Goal: Task Accomplishment & Management: Manage account settings

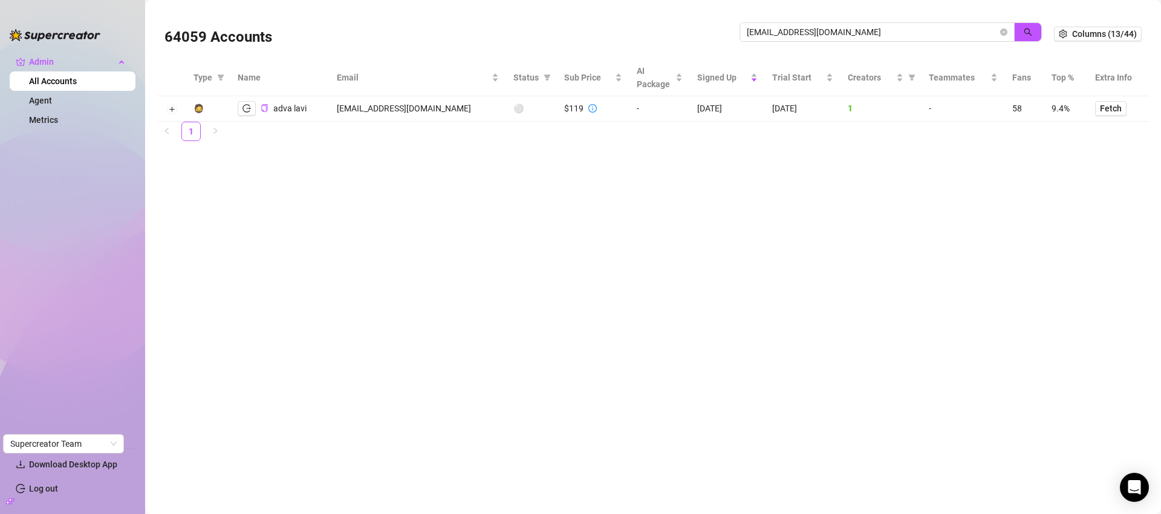
type input "kira@elysm.co"
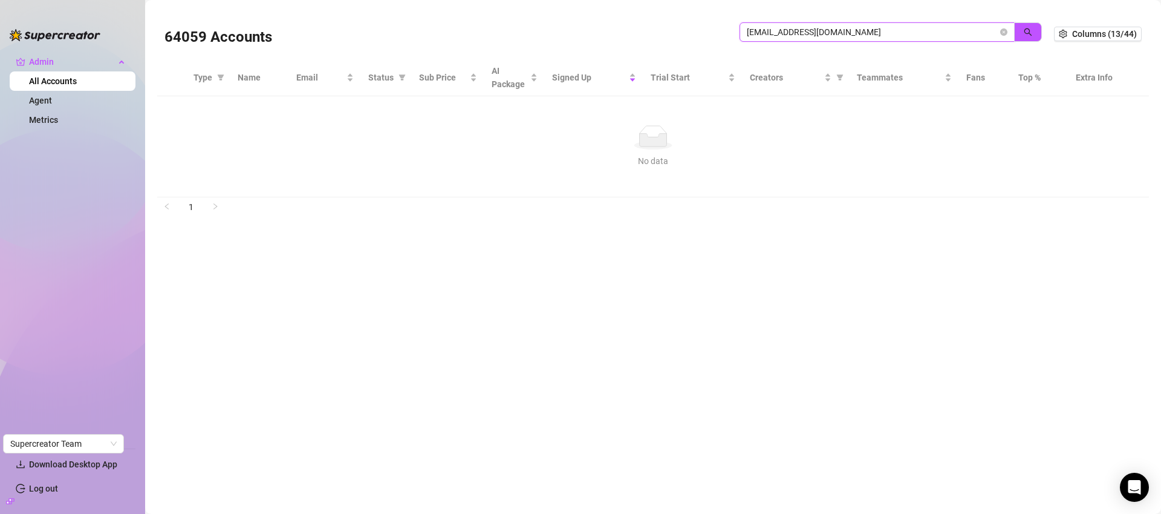
click at [1003, 29] on icon "close-circle" at bounding box center [1004, 31] width 7 height 7
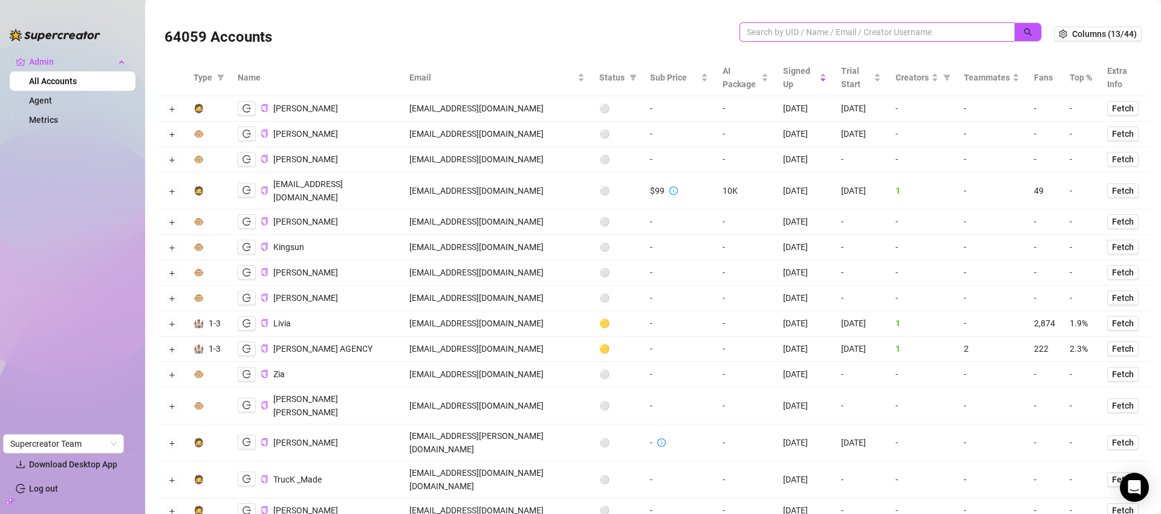
click at [816, 34] on input "search" at bounding box center [872, 31] width 251 height 13
type input "pedro"
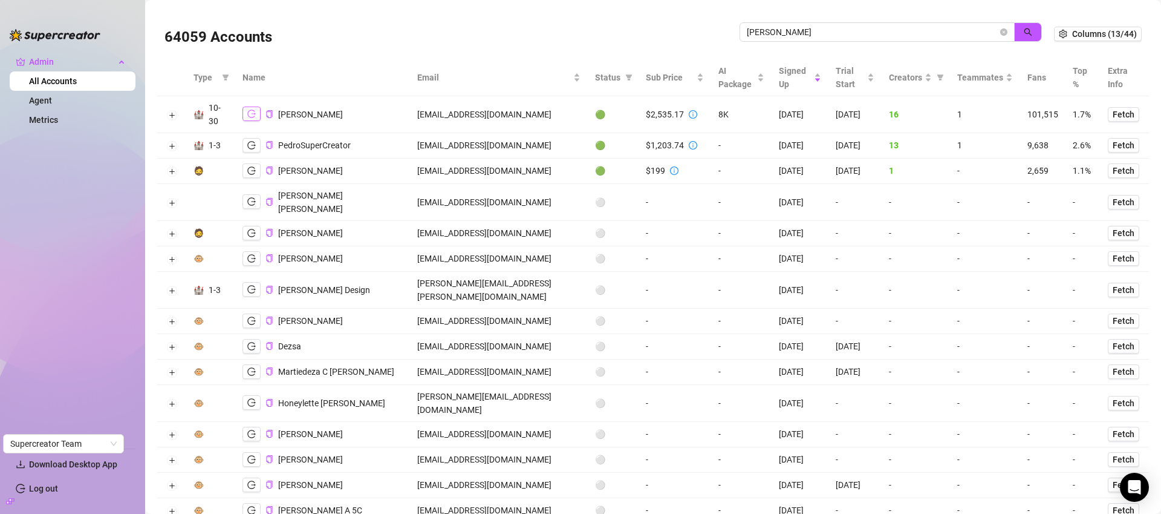
click at [252, 112] on icon "logout" at bounding box center [251, 113] width 8 height 8
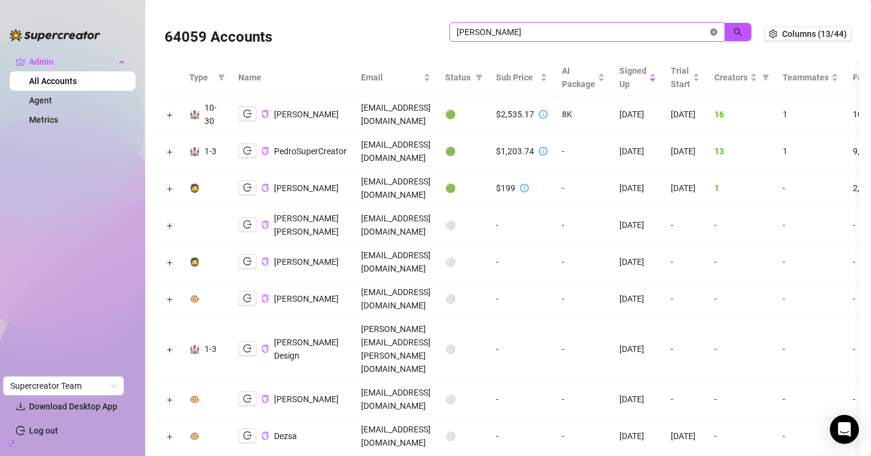
click at [710, 33] on icon "close-circle" at bounding box center [713, 31] width 7 height 7
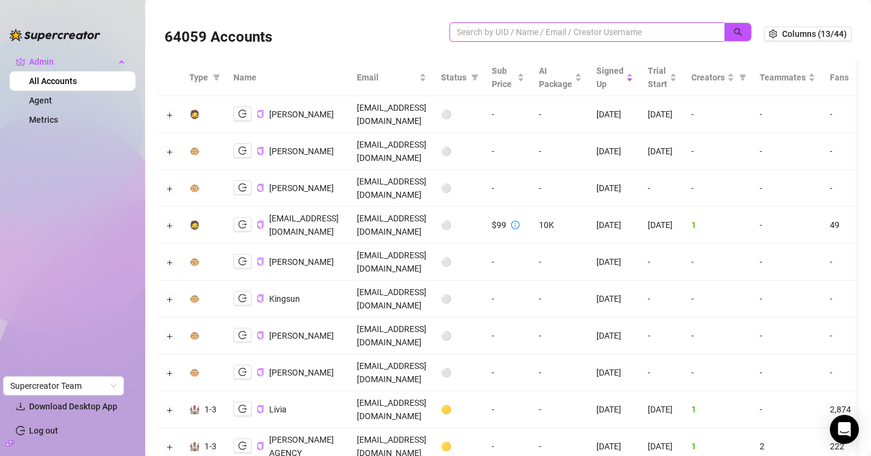
click at [591, 31] on input "search" at bounding box center [582, 31] width 251 height 13
paste input "kevin@eatschannel.com"
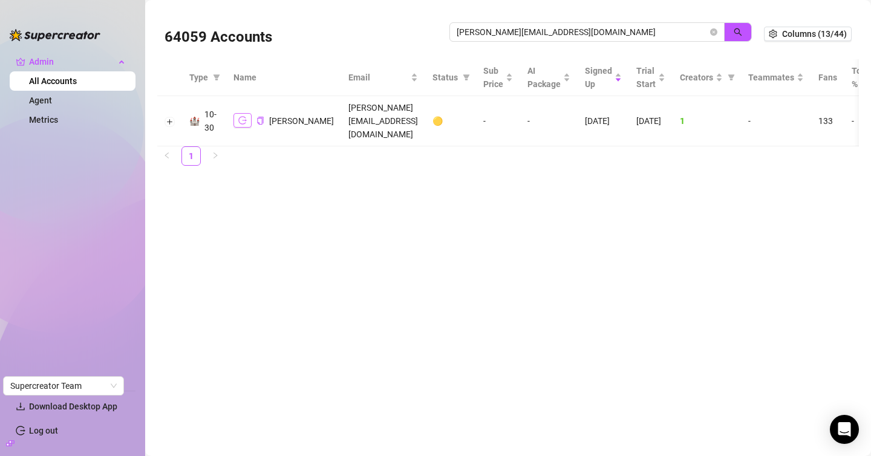
click at [236, 113] on button "button" at bounding box center [243, 120] width 18 height 15
click at [656, 28] on input "kevin@eatschannel.com" at bounding box center [582, 31] width 251 height 13
type input "cucu"
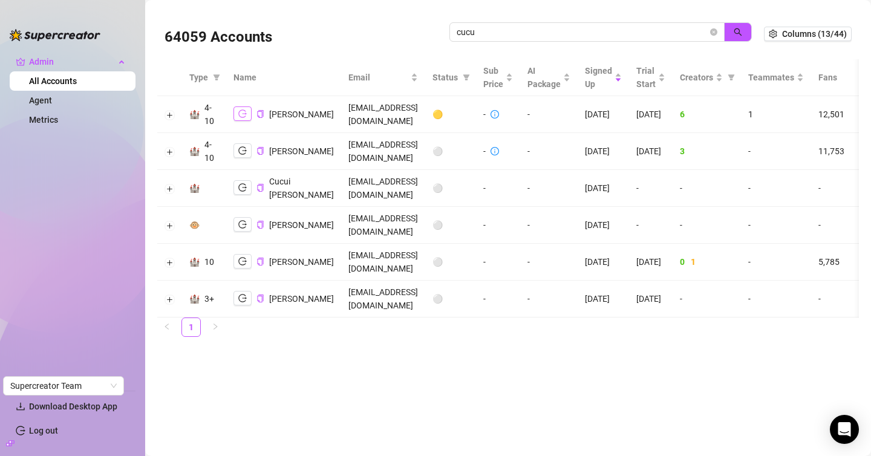
click at [240, 111] on icon "logout" at bounding box center [242, 113] width 8 height 8
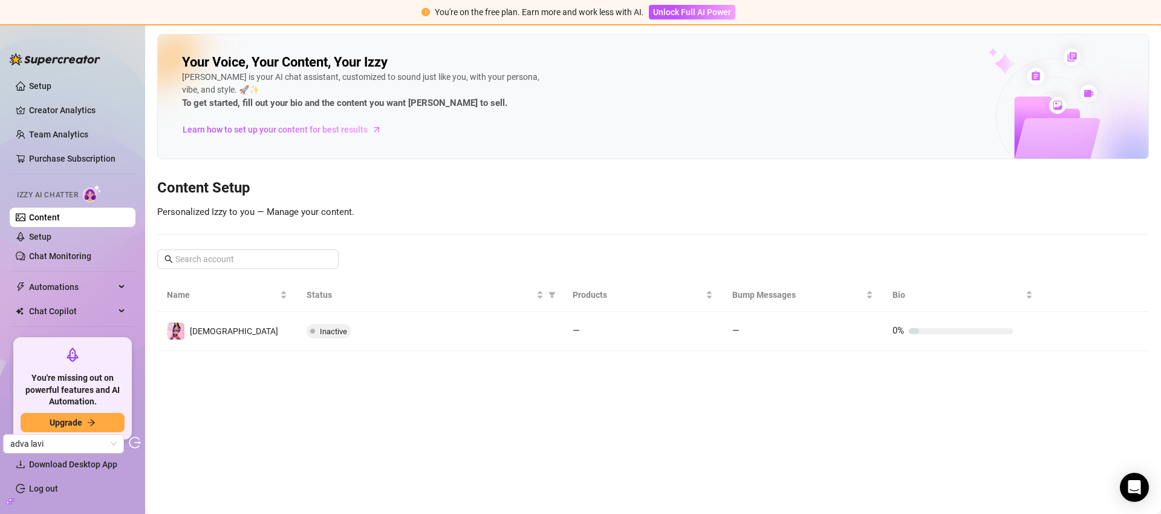
scroll to position [47, 0]
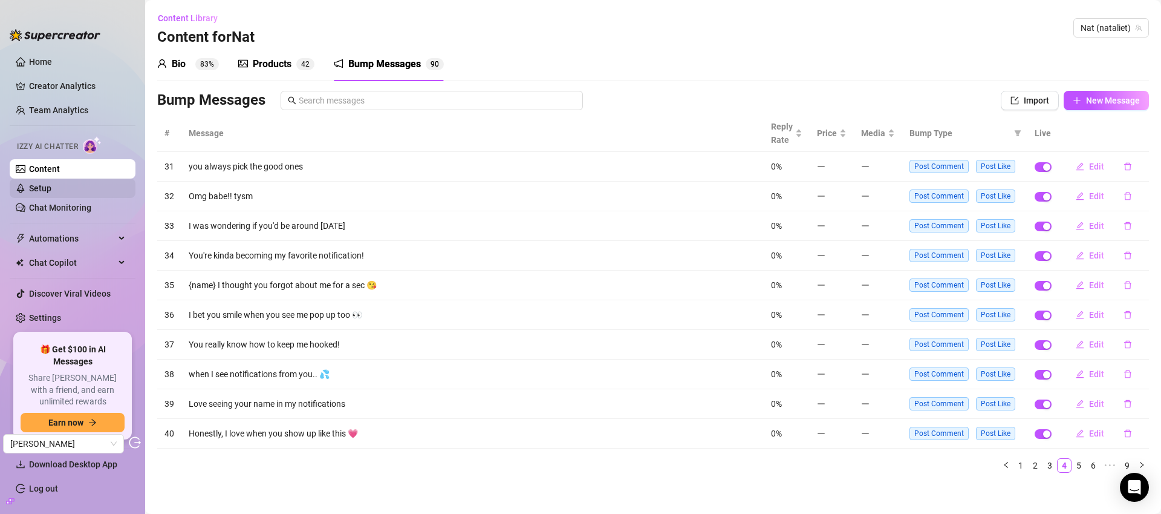
click at [51, 192] on link "Setup" at bounding box center [40, 188] width 22 height 10
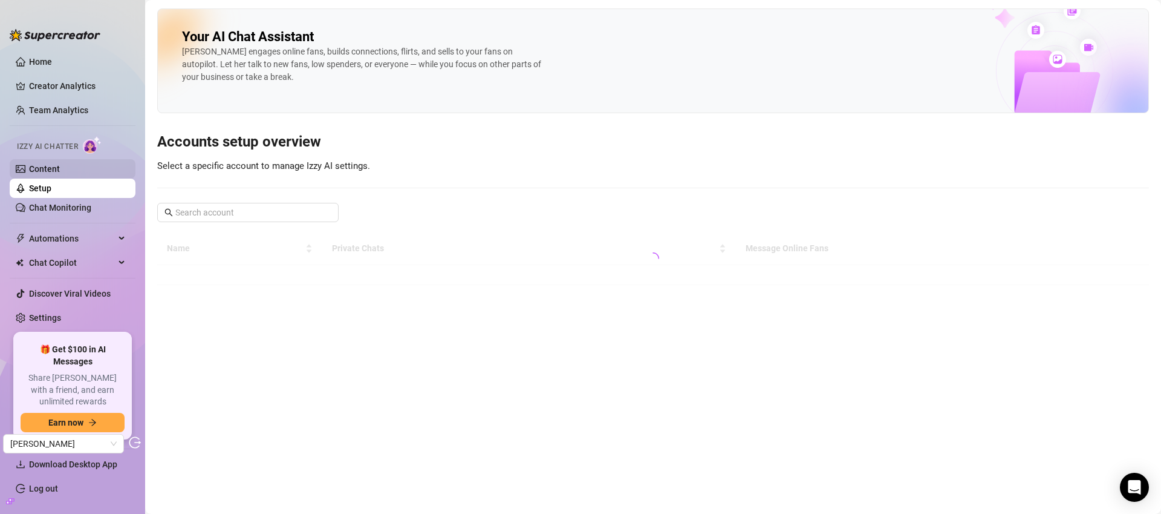
click at [56, 172] on link "Content" at bounding box center [44, 169] width 31 height 10
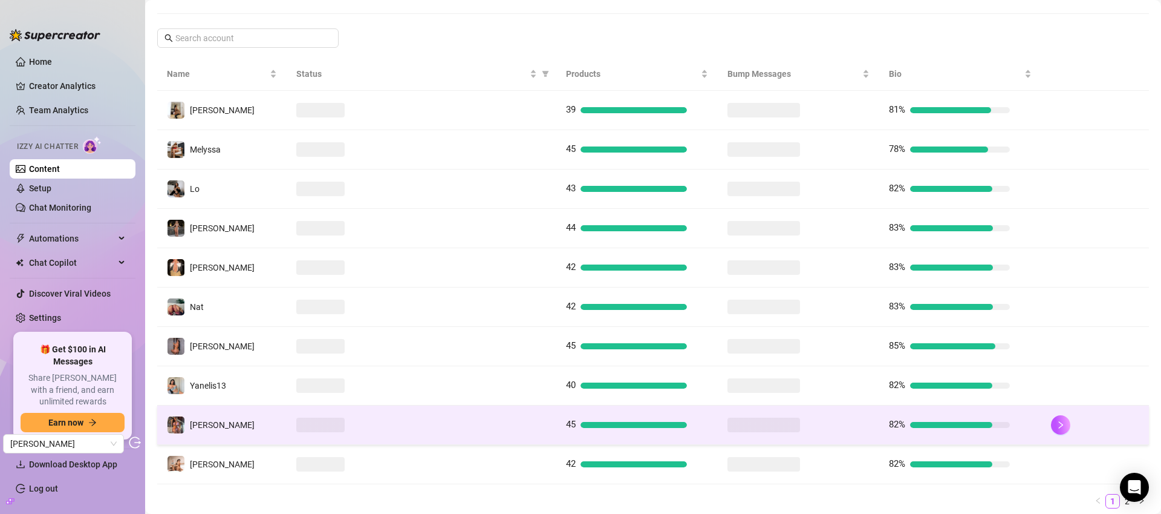
scroll to position [236, 0]
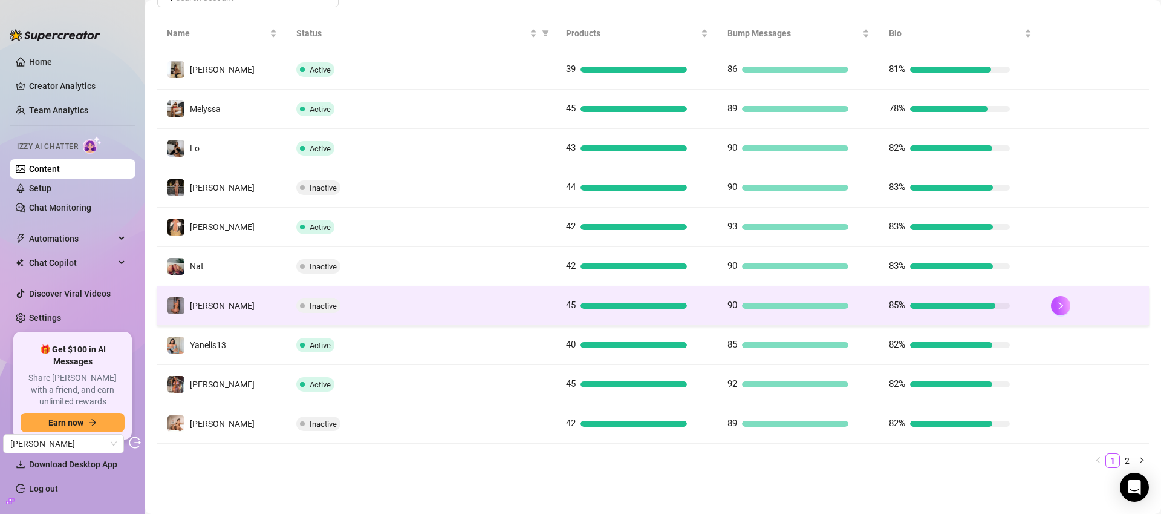
click at [817, 316] on td "90" at bounding box center [799, 305] width 162 height 39
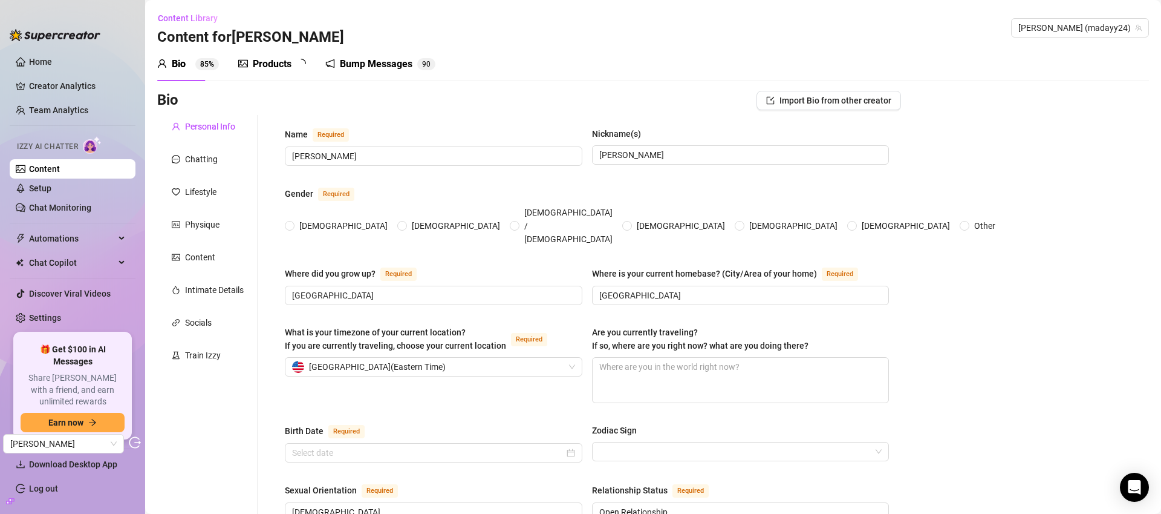
radio input "true"
type input "November 20th, 1996"
click at [368, 69] on div "Bump Messages" at bounding box center [384, 64] width 73 height 15
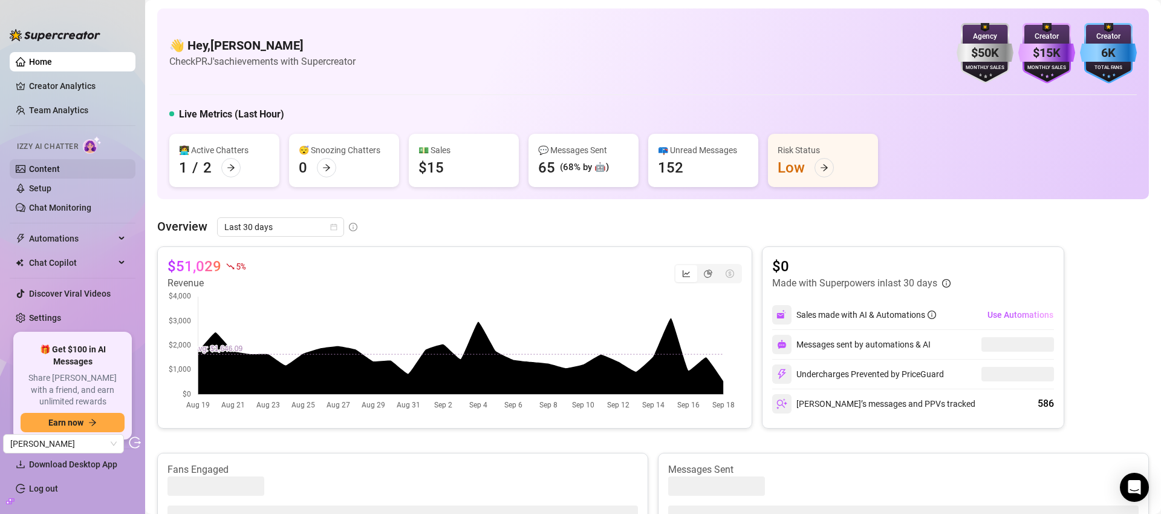
click at [60, 174] on link "Content" at bounding box center [44, 169] width 31 height 10
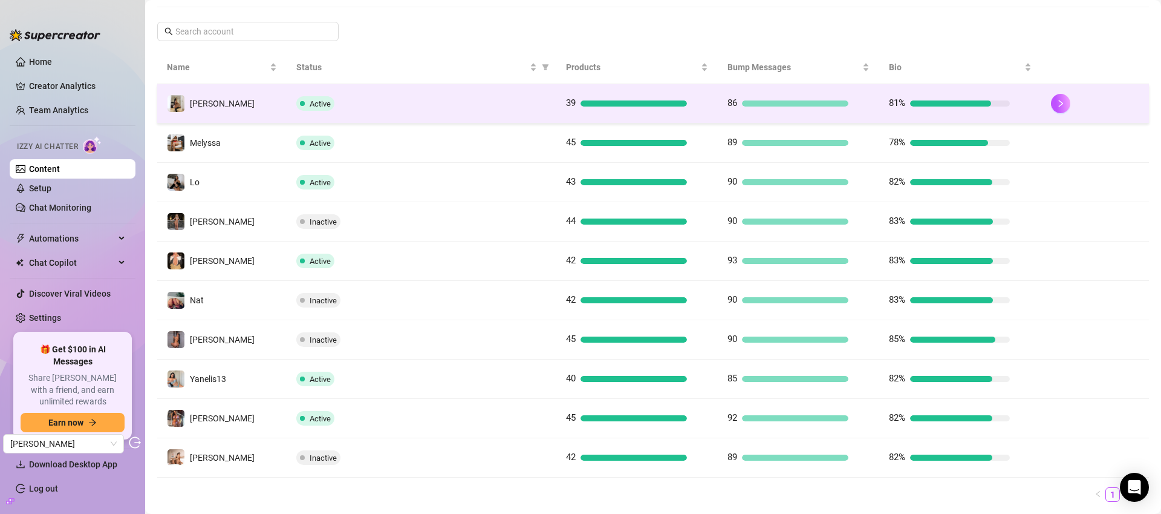
scroll to position [203, 0]
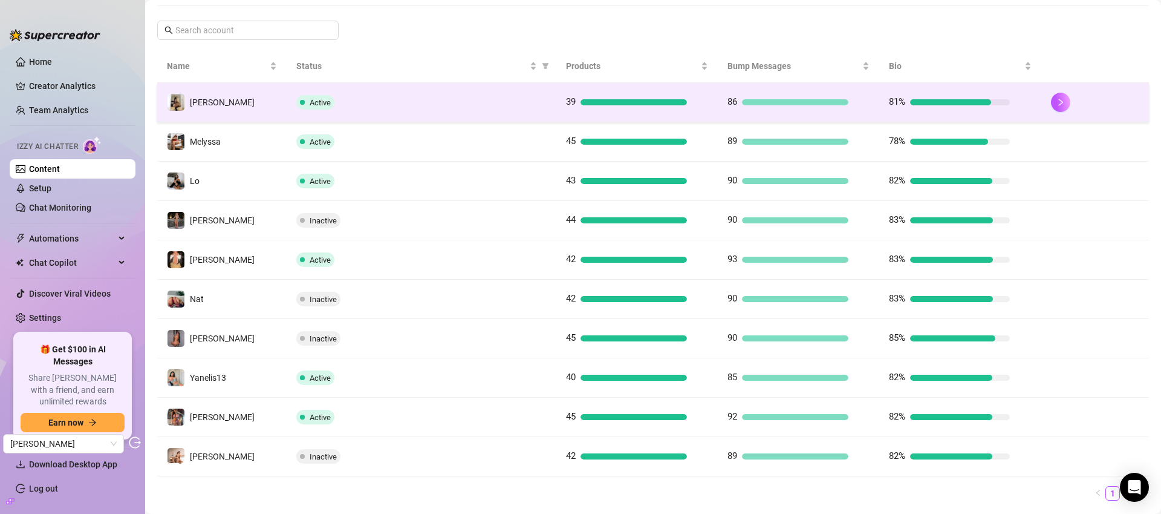
click at [518, 95] on div "Active" at bounding box center [421, 102] width 250 height 15
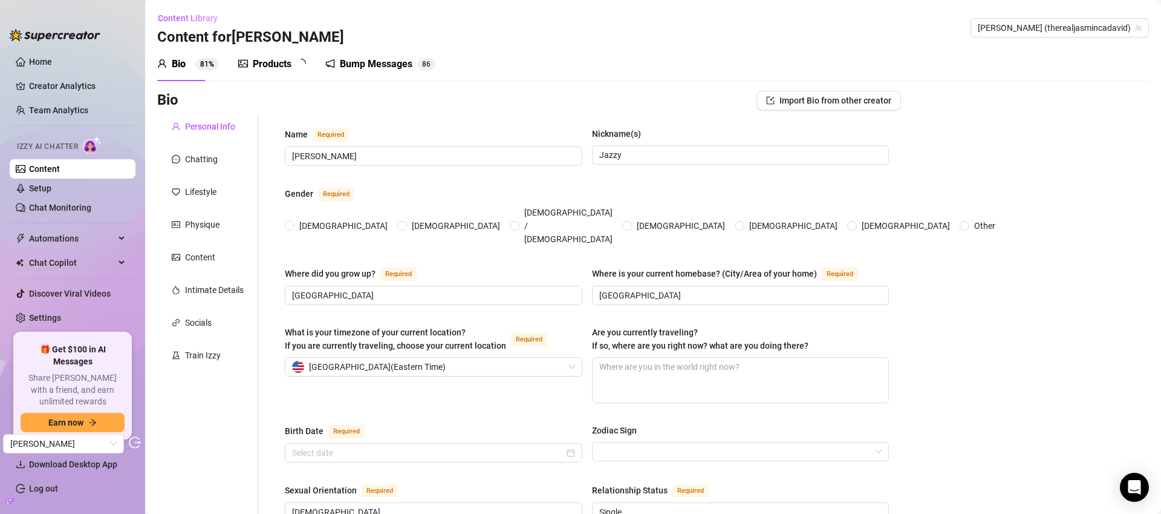
radio input "true"
type input "November 18th, 1989"
click at [370, 59] on div "Bump Messages" at bounding box center [376, 64] width 73 height 15
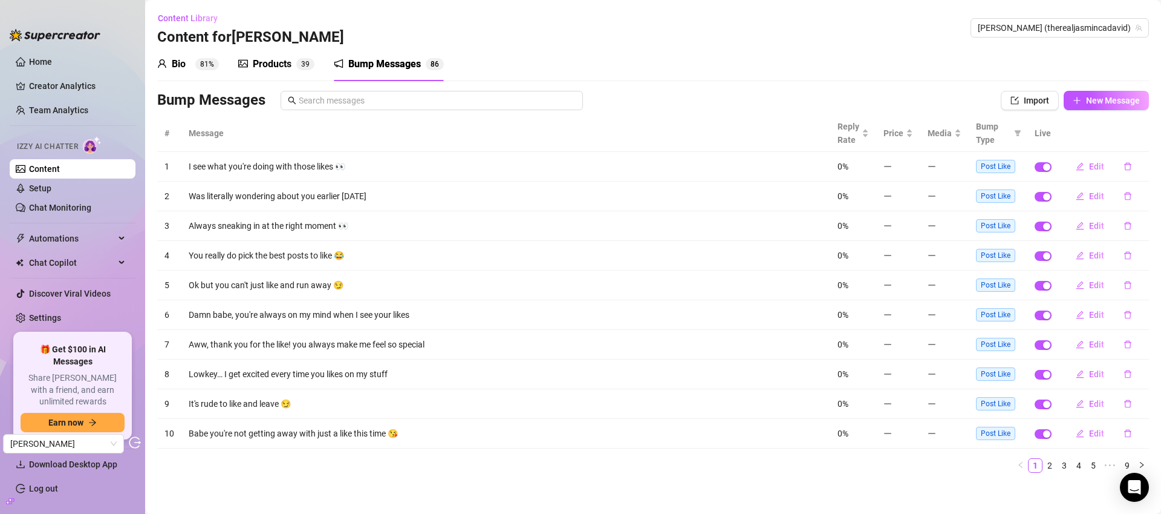
scroll to position [5, 0]
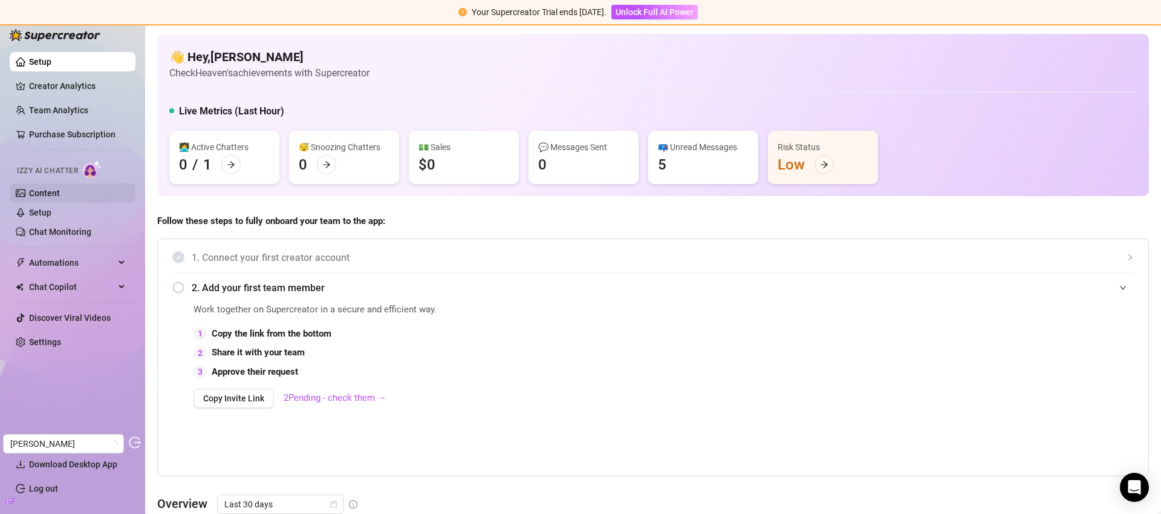
click at [41, 192] on link "Content" at bounding box center [44, 193] width 31 height 10
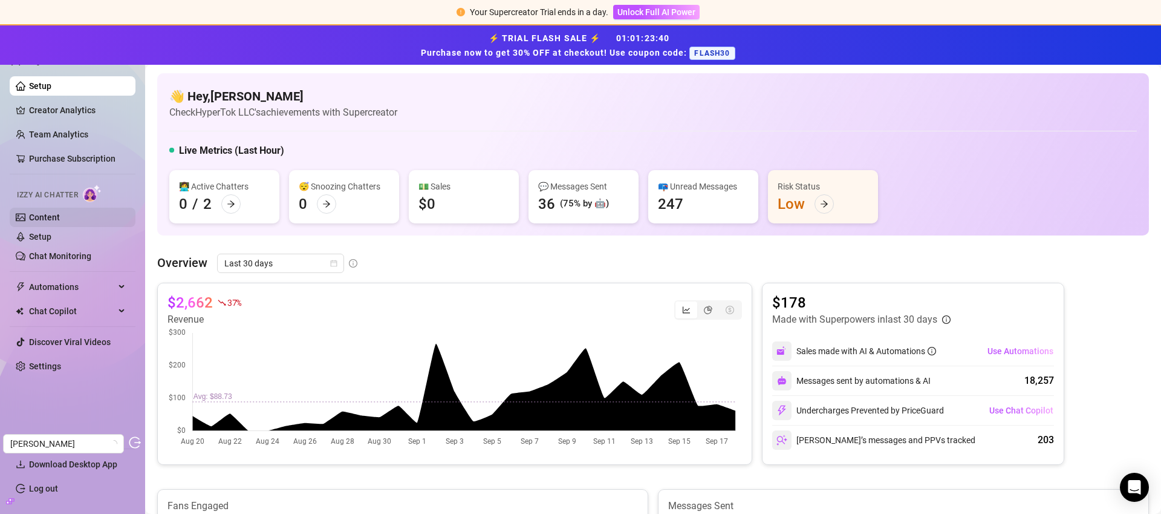
click at [60, 218] on link "Content" at bounding box center [44, 217] width 31 height 10
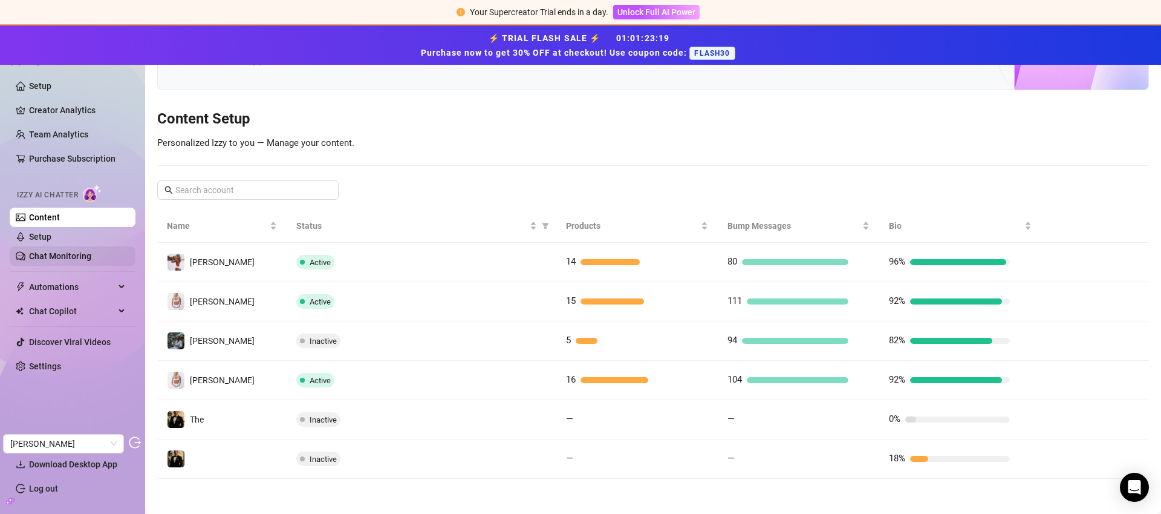
scroll to position [107, 0]
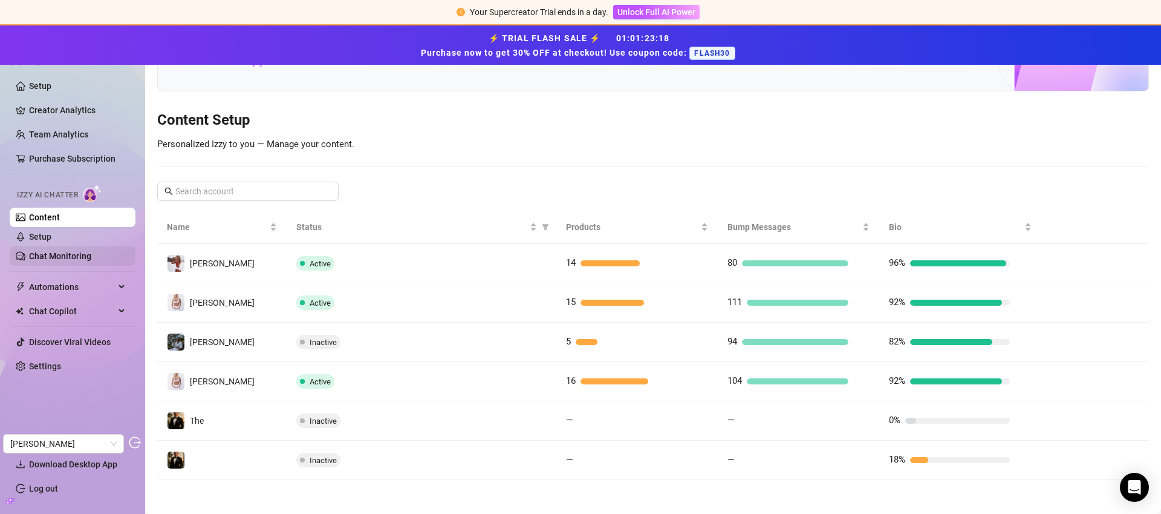
click at [56, 261] on link "Chat Monitoring" at bounding box center [60, 256] width 62 height 10
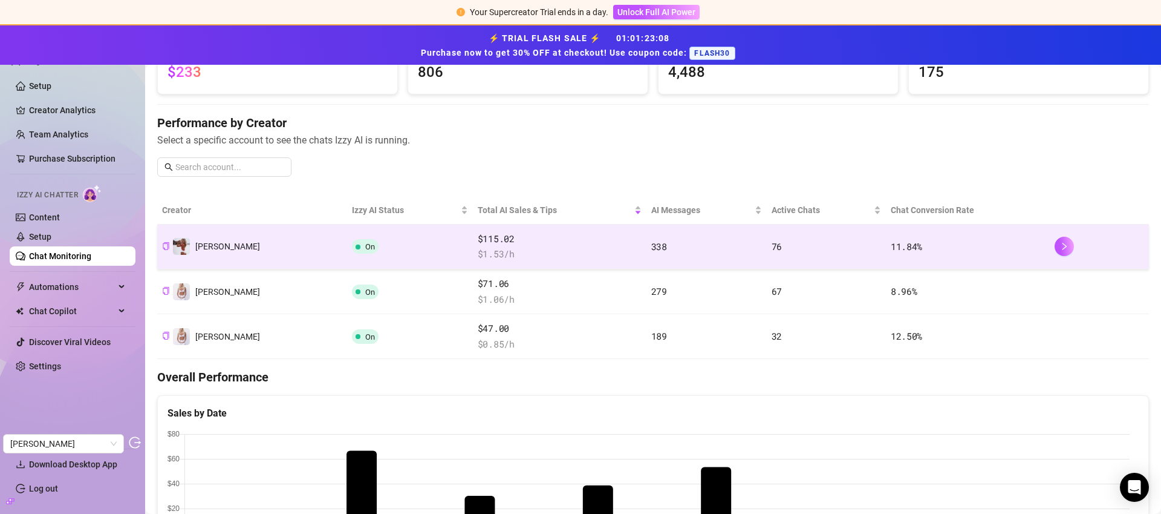
scroll to position [82, 0]
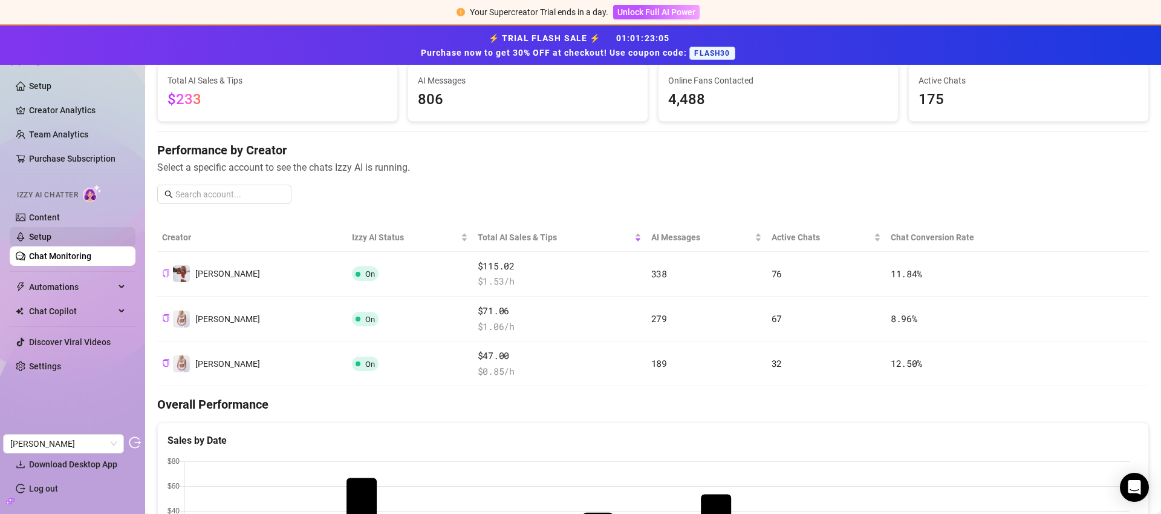
click at [51, 235] on link "Setup" at bounding box center [40, 237] width 22 height 10
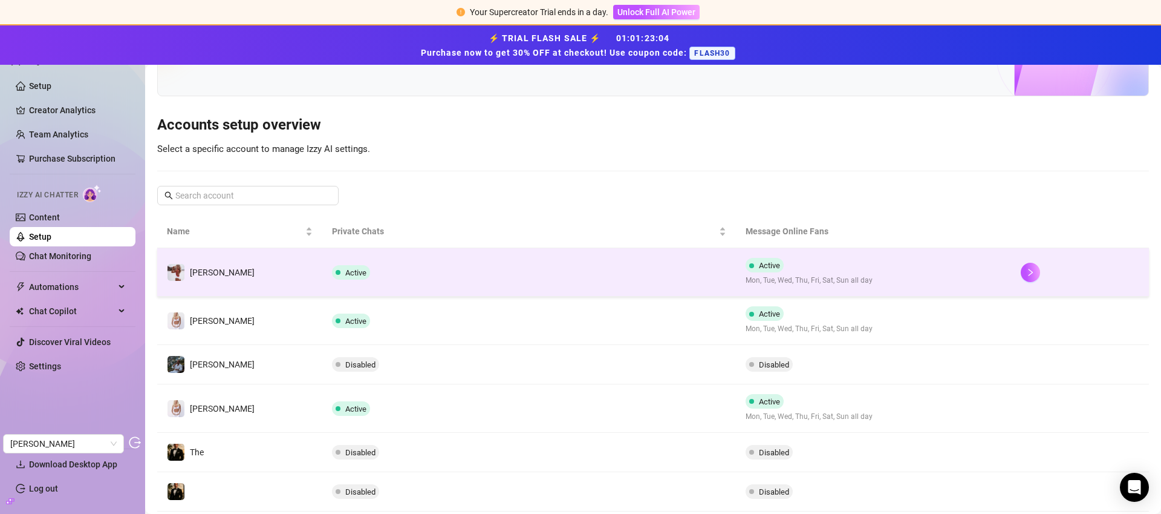
click at [871, 274] on td "Active Mon, Tue, Wed, Thu, Fri, Sat, Sun all day" at bounding box center [874, 272] width 276 height 48
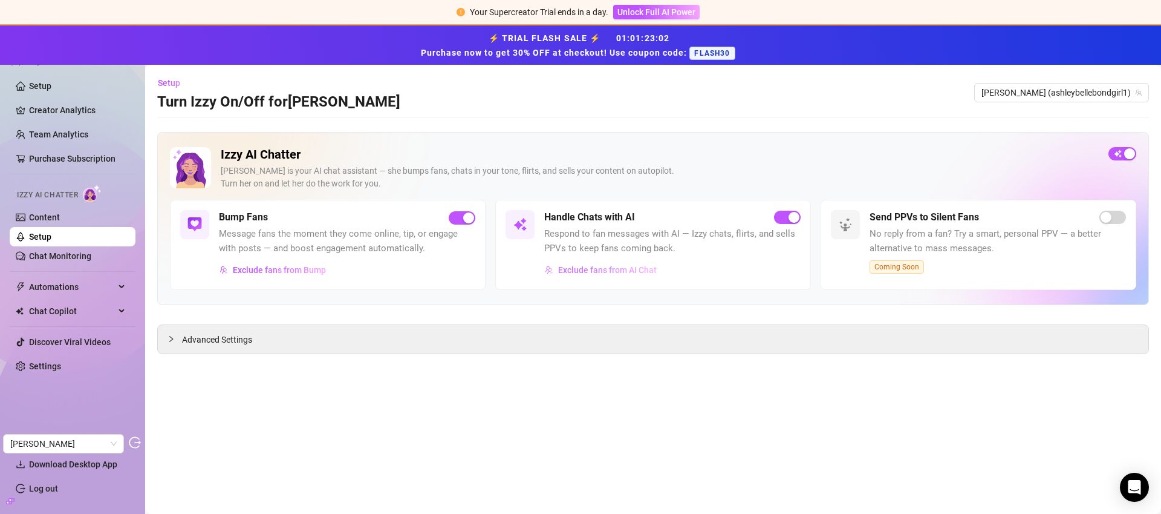
click at [641, 269] on span "Exclude fans from AI Chat" at bounding box center [607, 270] width 99 height 10
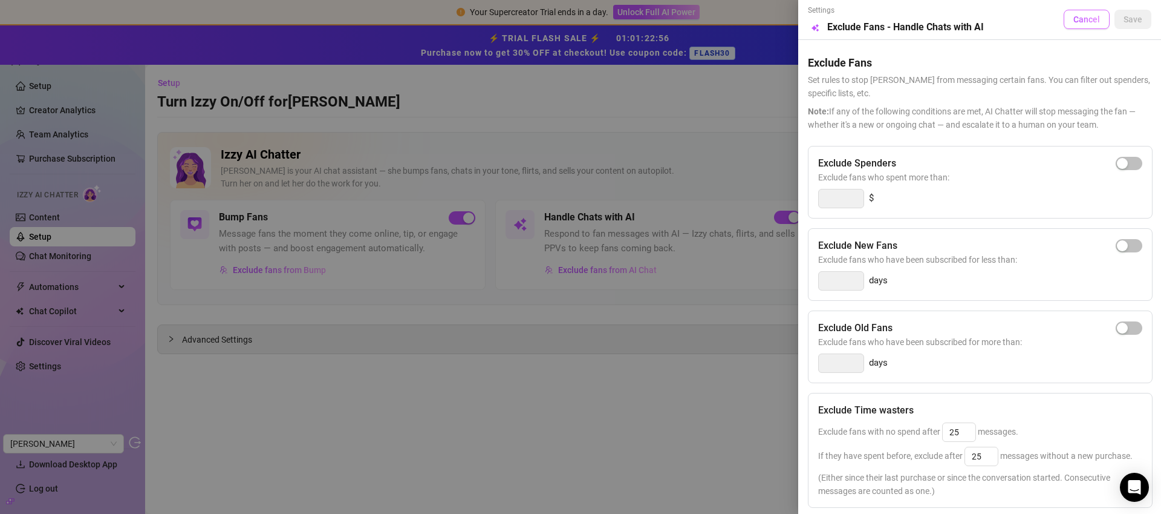
click at [871, 24] on span "Cancel" at bounding box center [1087, 20] width 27 height 10
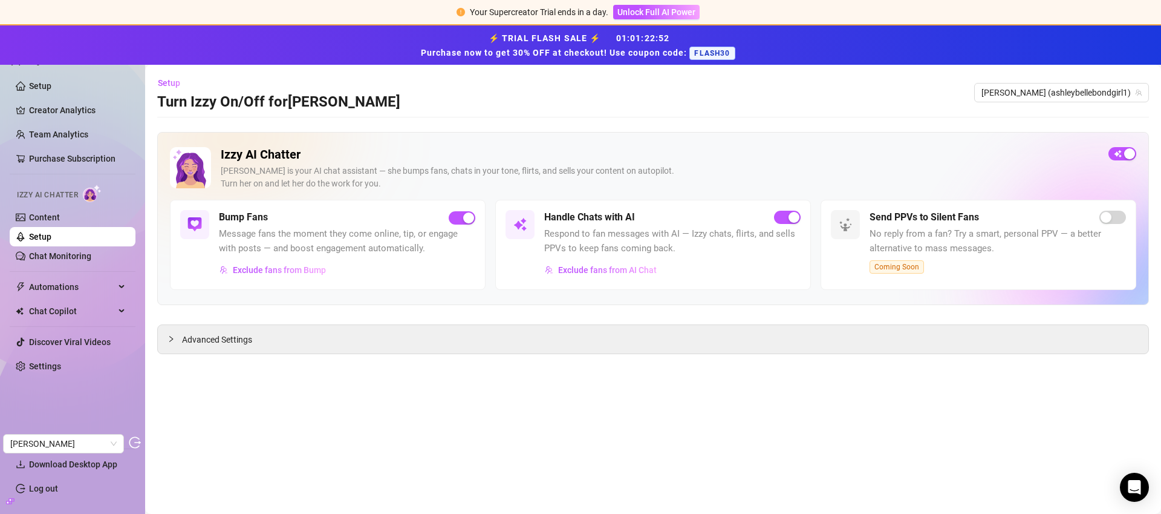
click at [51, 240] on link "Setup" at bounding box center [40, 237] width 22 height 10
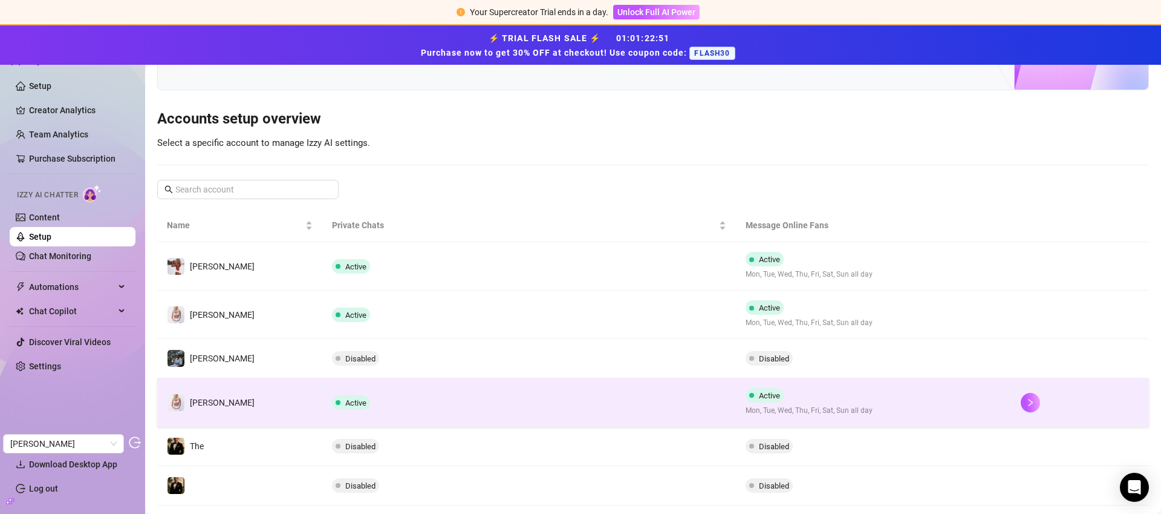
scroll to position [116, 0]
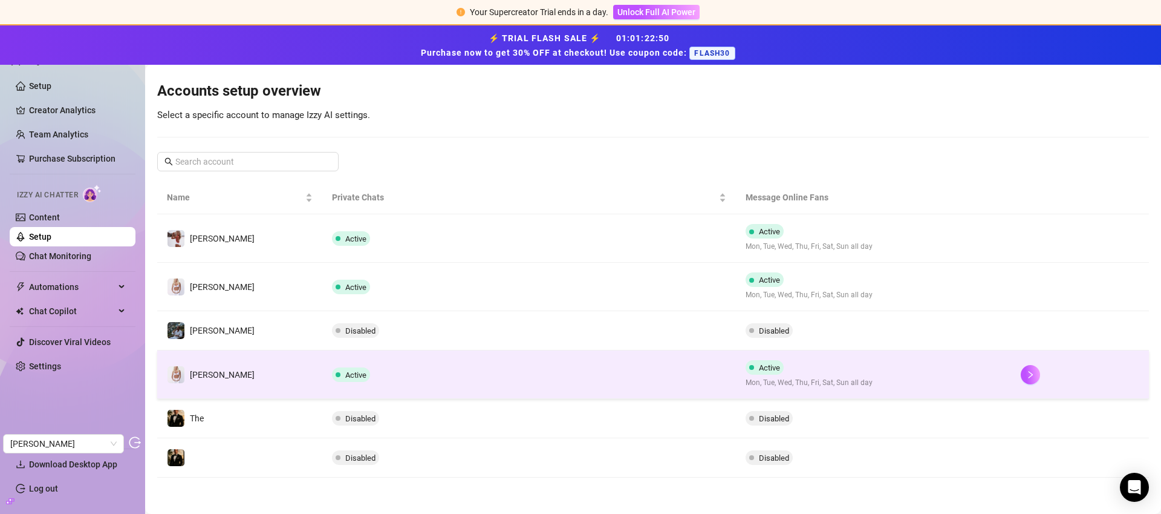
click at [513, 367] on td "Active" at bounding box center [528, 374] width 413 height 48
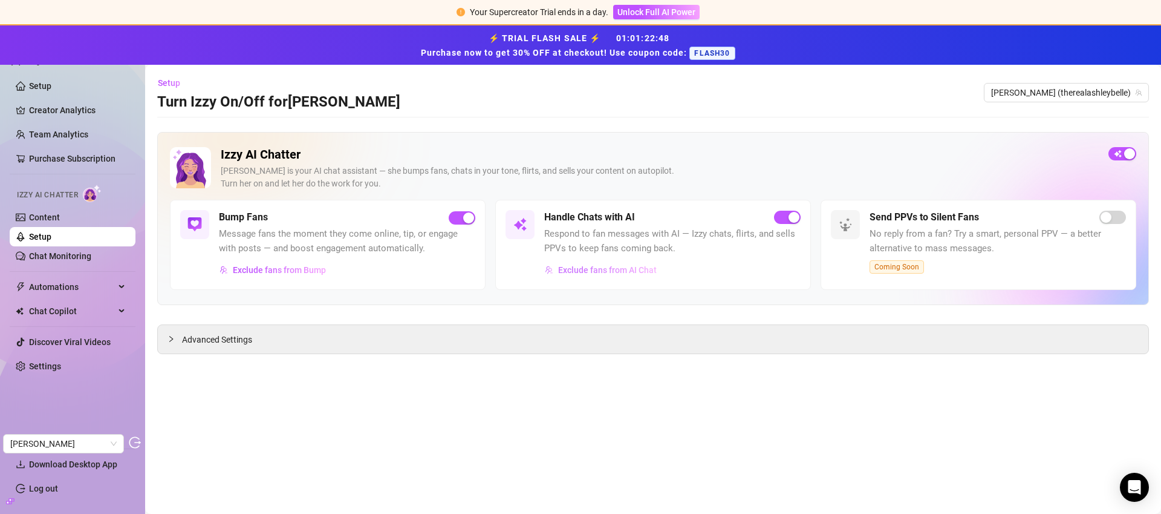
click at [609, 273] on span "Exclude fans from AI Chat" at bounding box center [607, 270] width 99 height 10
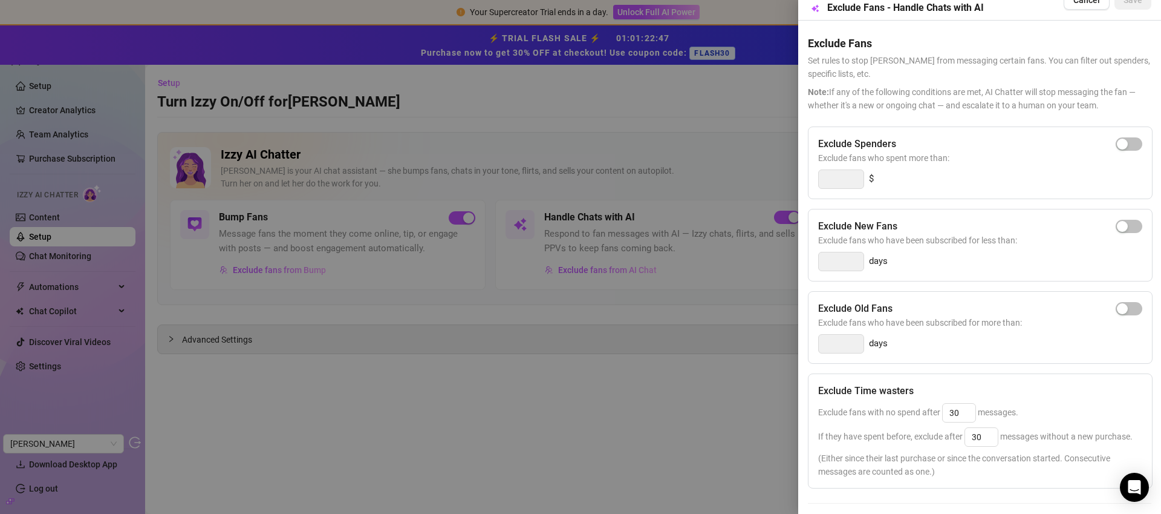
scroll to position [99, 0]
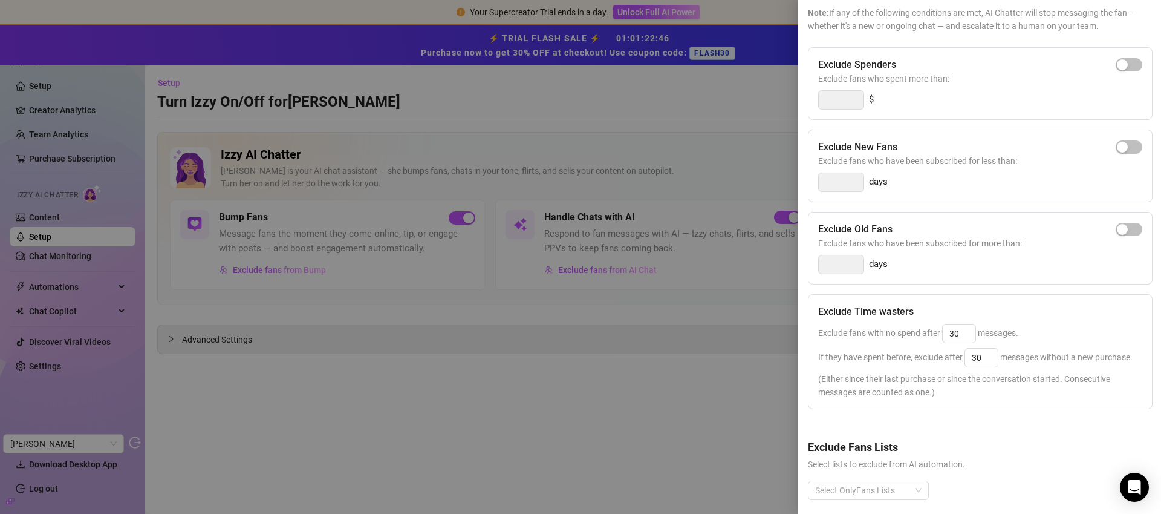
click at [101, 236] on div at bounding box center [580, 257] width 1161 height 514
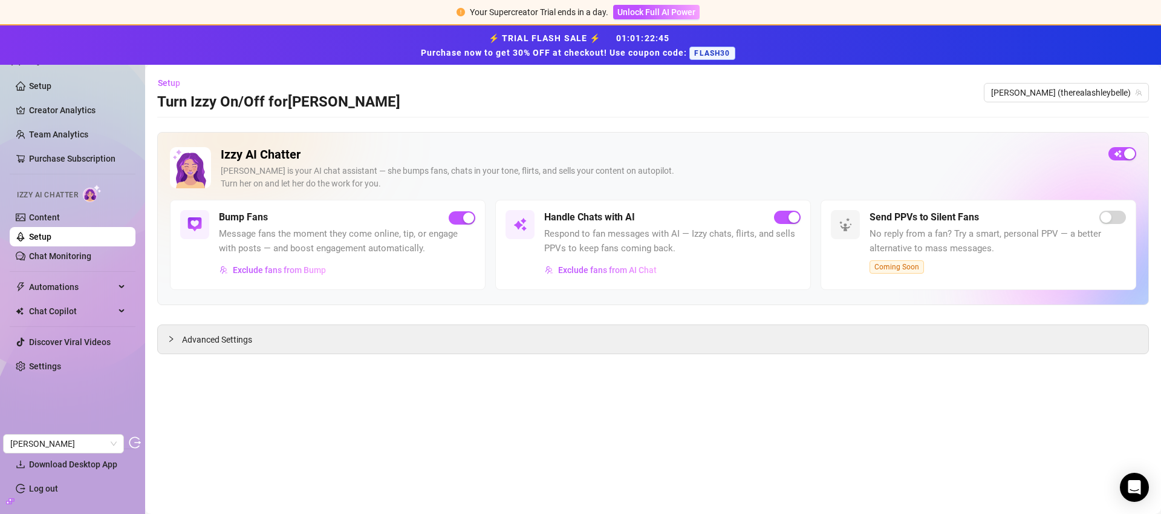
click at [51, 235] on link "Setup" at bounding box center [40, 237] width 22 height 10
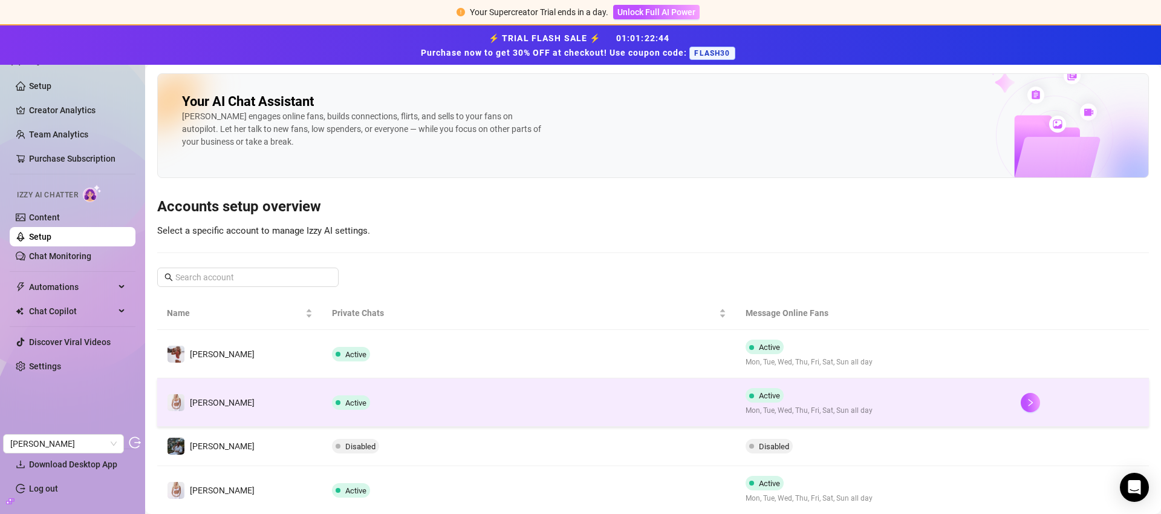
click at [714, 393] on td "Active" at bounding box center [528, 402] width 413 height 48
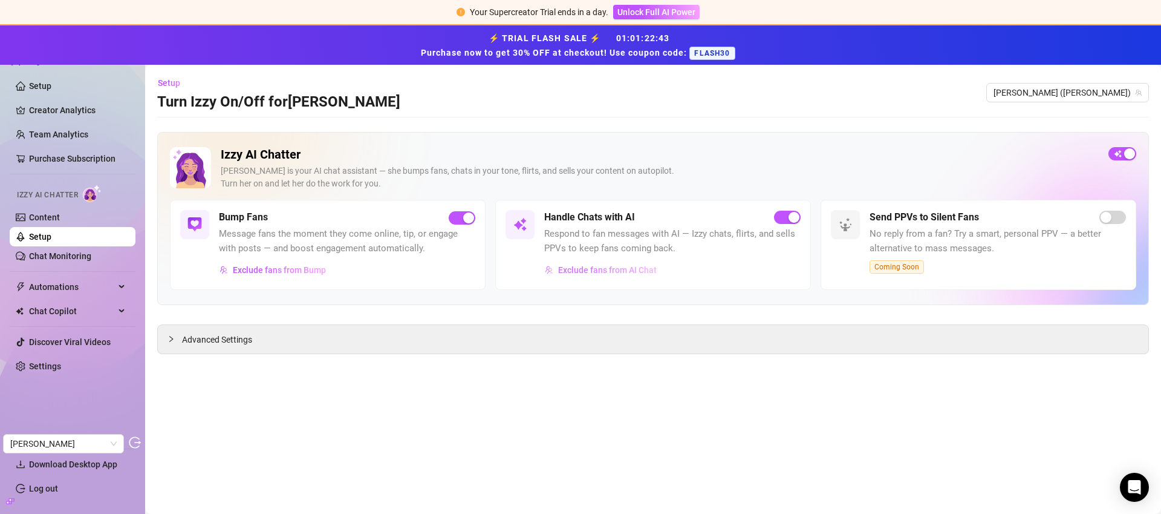
click at [621, 275] on button "Exclude fans from AI Chat" at bounding box center [600, 269] width 113 height 19
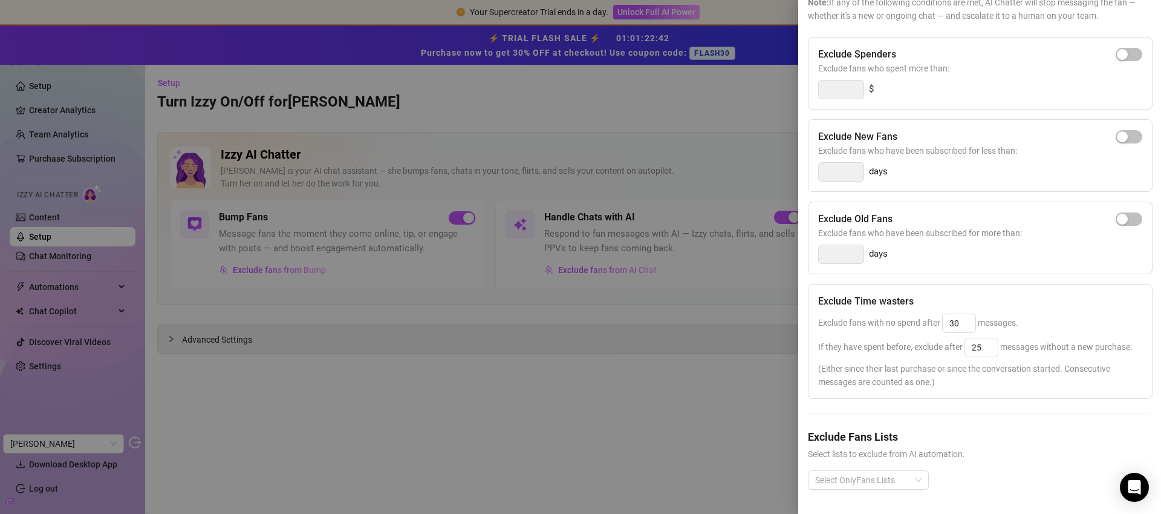
scroll to position [131, 0]
click at [681, 406] on div at bounding box center [580, 257] width 1161 height 514
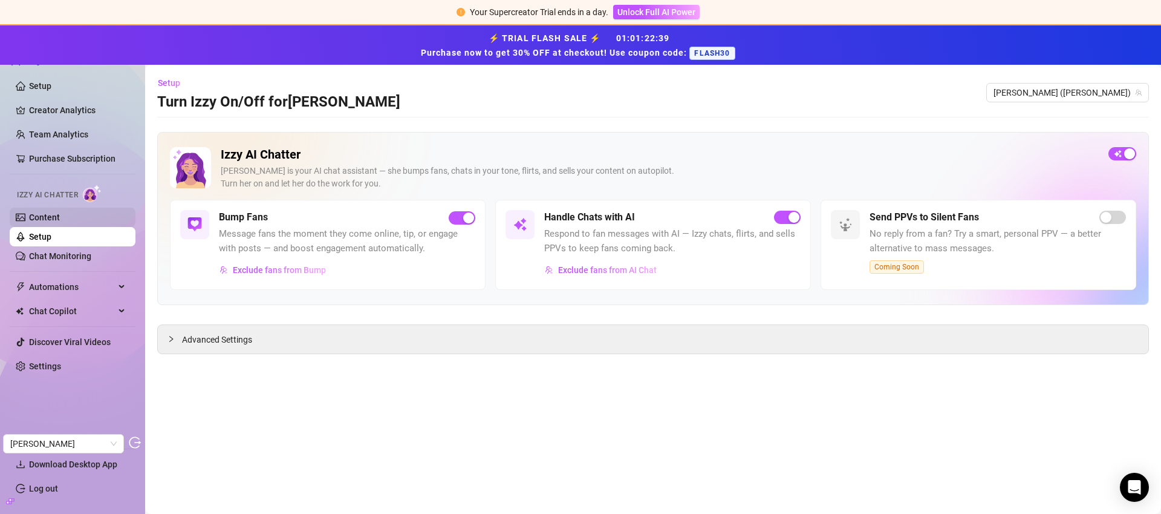
click at [60, 222] on link "Content" at bounding box center [44, 217] width 31 height 10
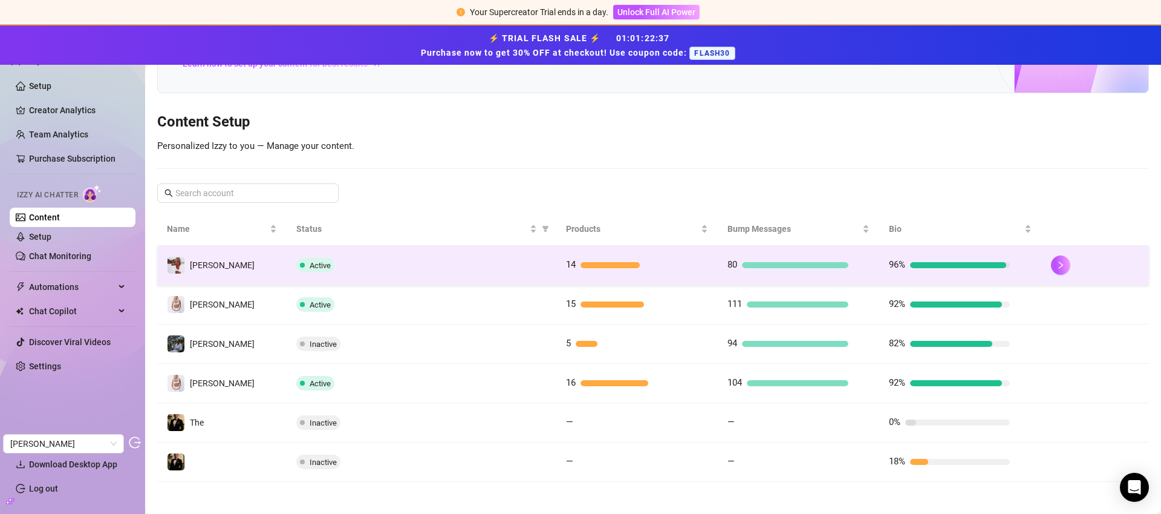
scroll to position [109, 0]
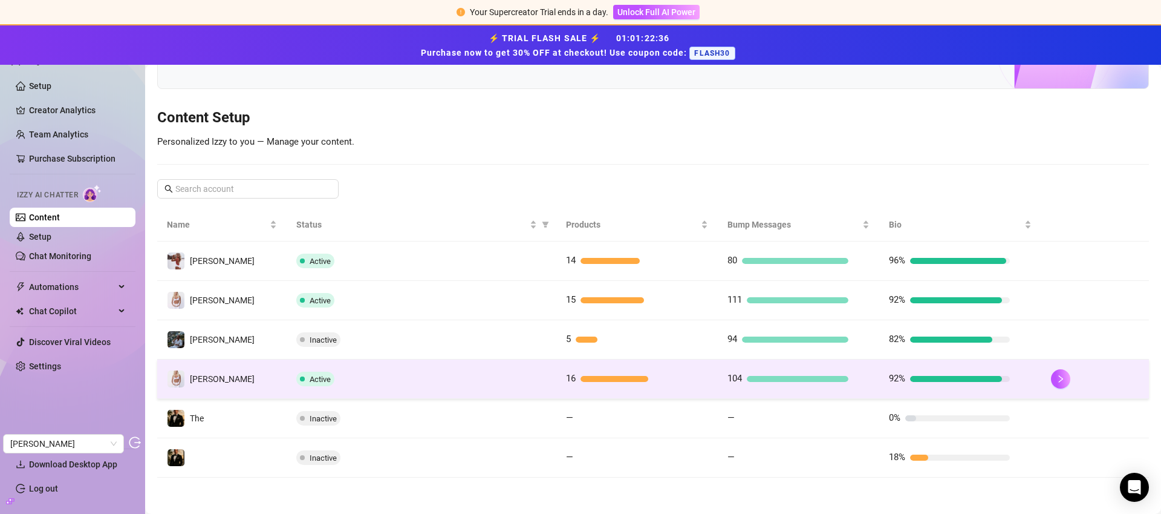
click at [666, 374] on div "16" at bounding box center [626, 378] width 121 height 15
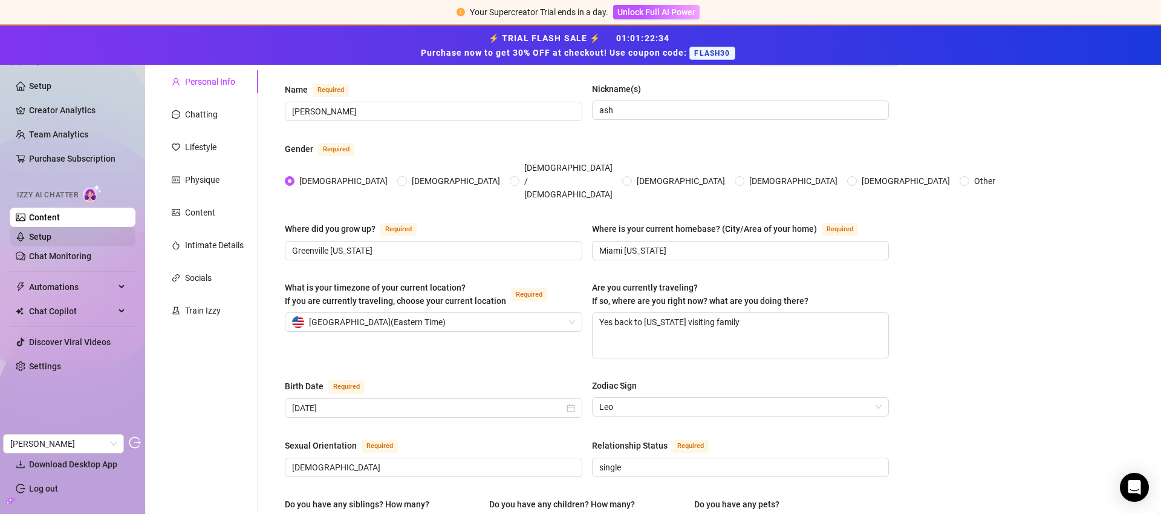
click at [51, 233] on link "Setup" at bounding box center [40, 237] width 22 height 10
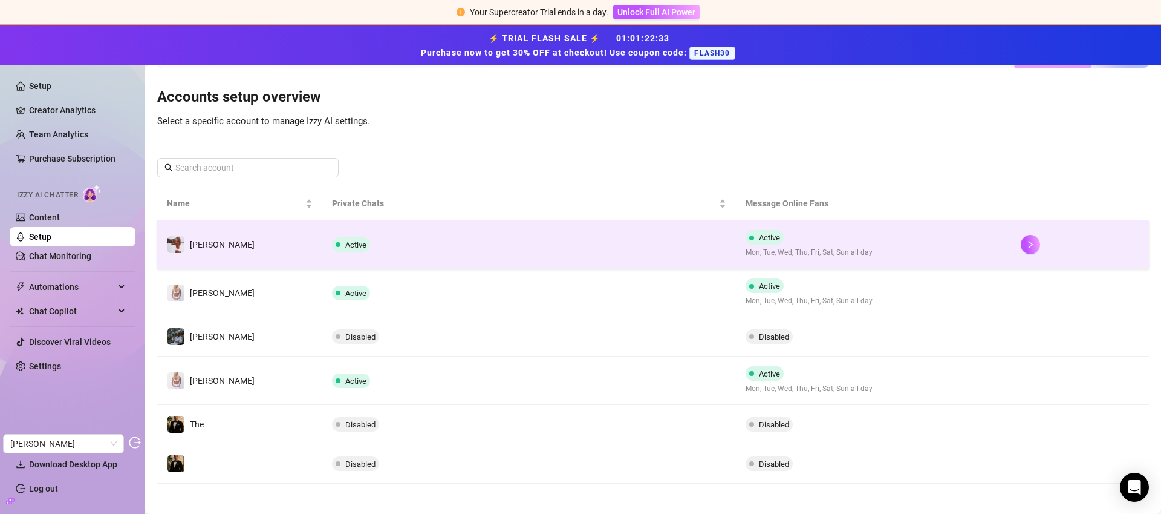
click at [694, 242] on td "Active" at bounding box center [528, 244] width 413 height 48
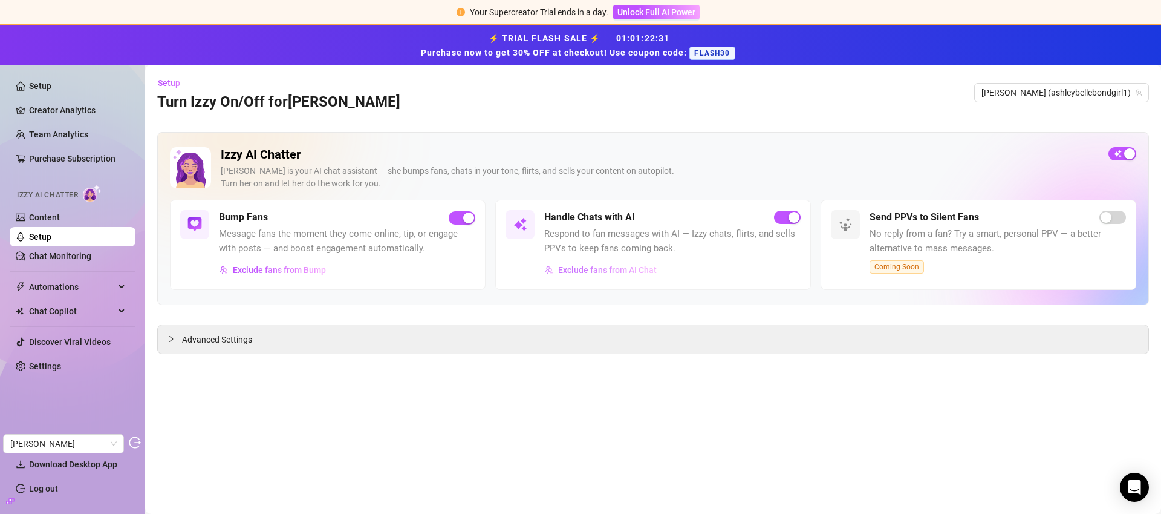
click at [639, 267] on span "Exclude fans from AI Chat" at bounding box center [607, 270] width 99 height 10
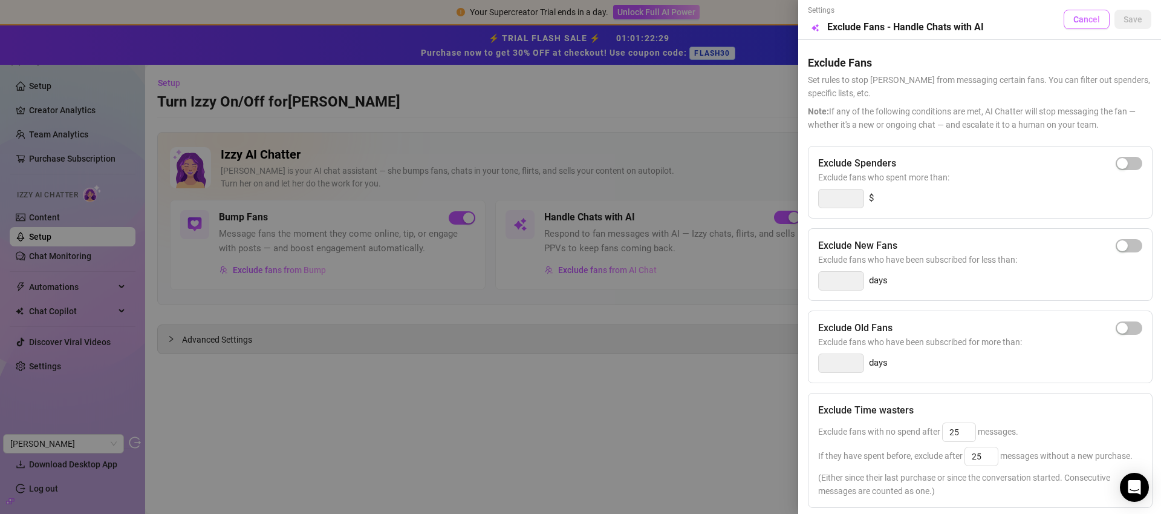
click at [871, 25] on button "Cancel" at bounding box center [1087, 19] width 46 height 19
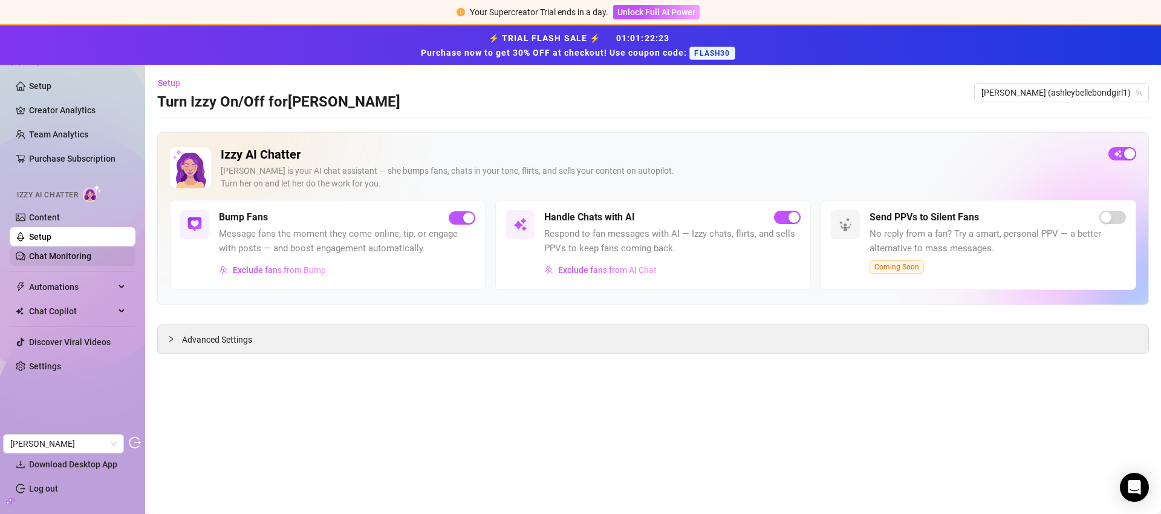
click at [76, 256] on link "Chat Monitoring" at bounding box center [60, 256] width 62 height 10
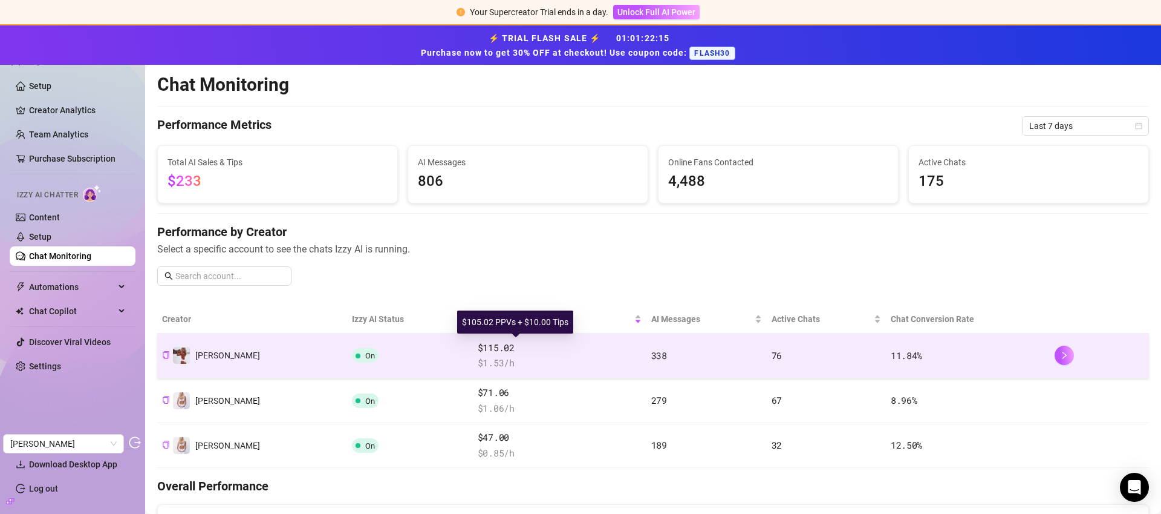
click at [529, 348] on span "$115.02" at bounding box center [560, 348] width 164 height 15
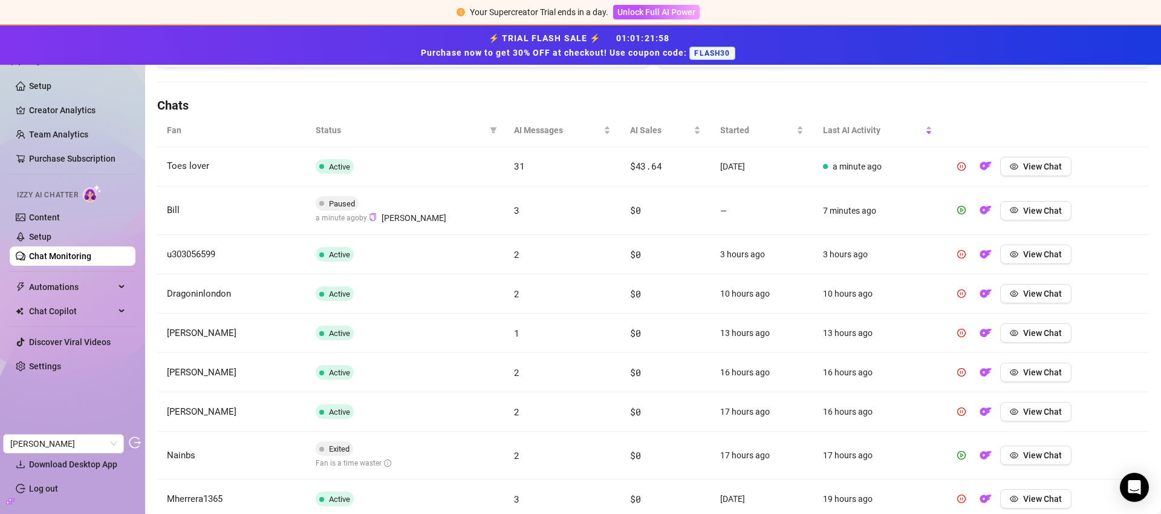
scroll to position [369, 0]
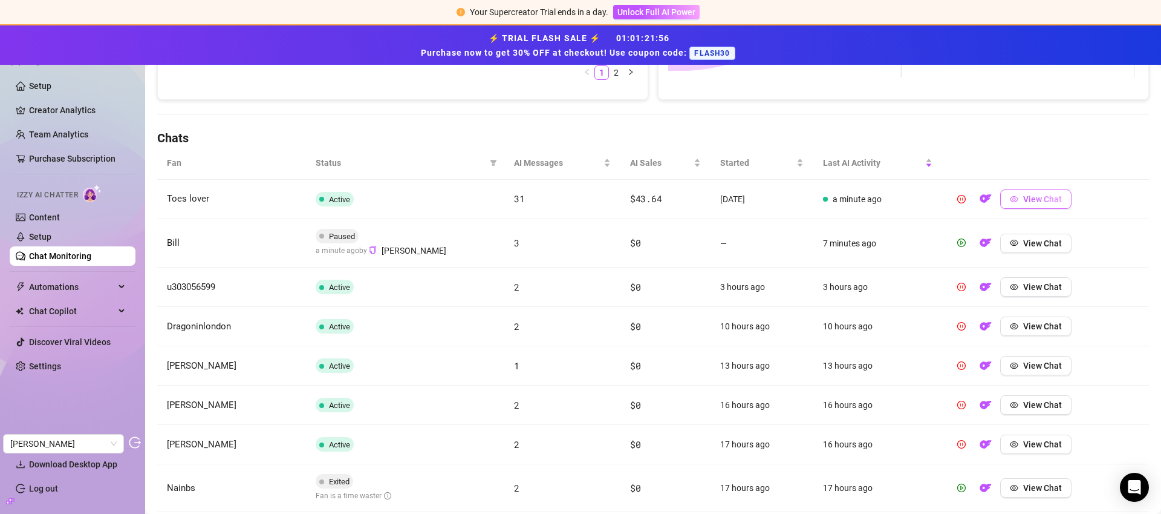
click at [871, 198] on span "View Chat" at bounding box center [1043, 199] width 39 height 10
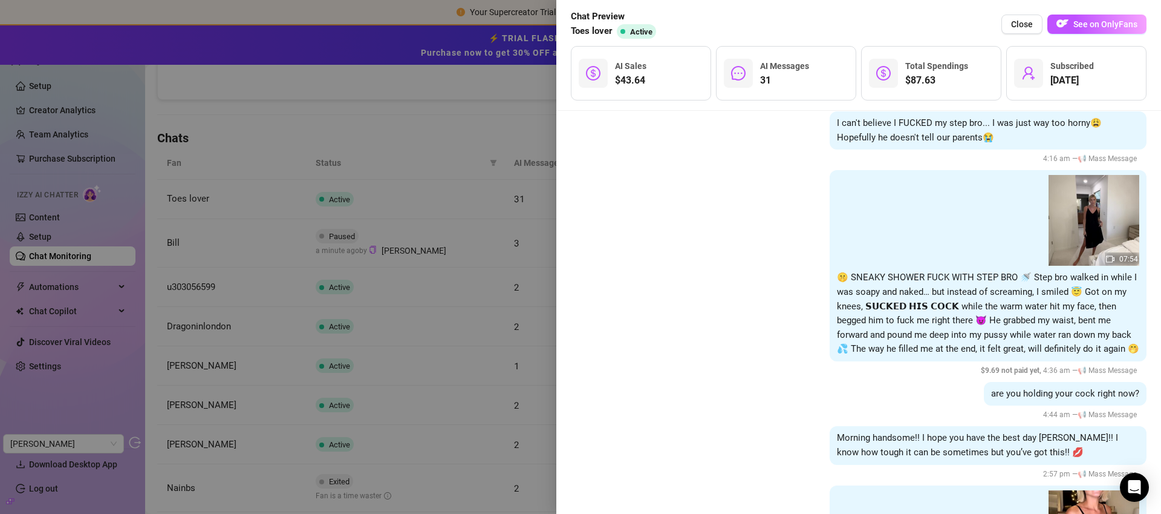
scroll to position [1596, 0]
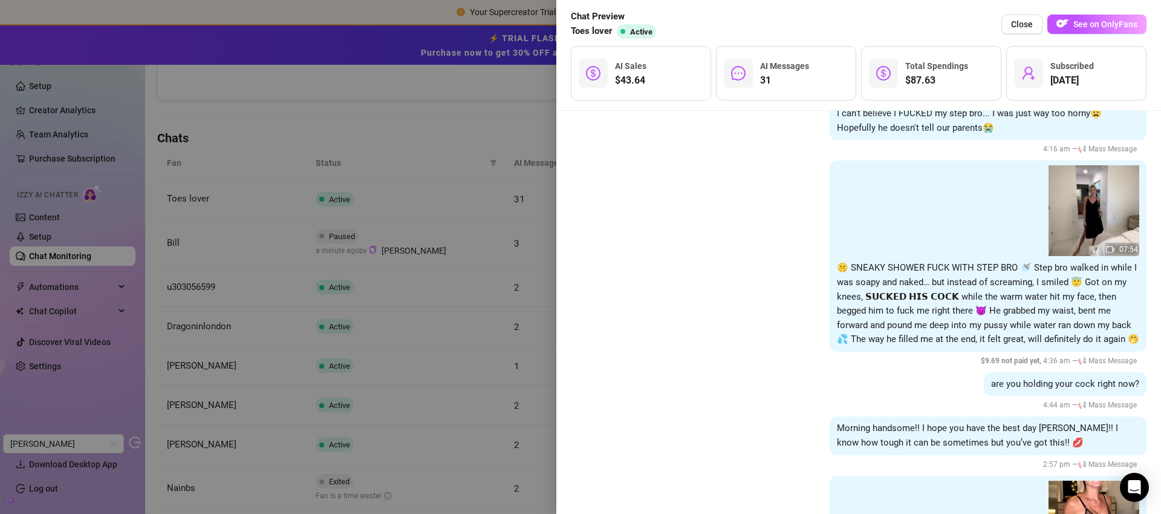
click at [403, 137] on div at bounding box center [580, 257] width 1161 height 514
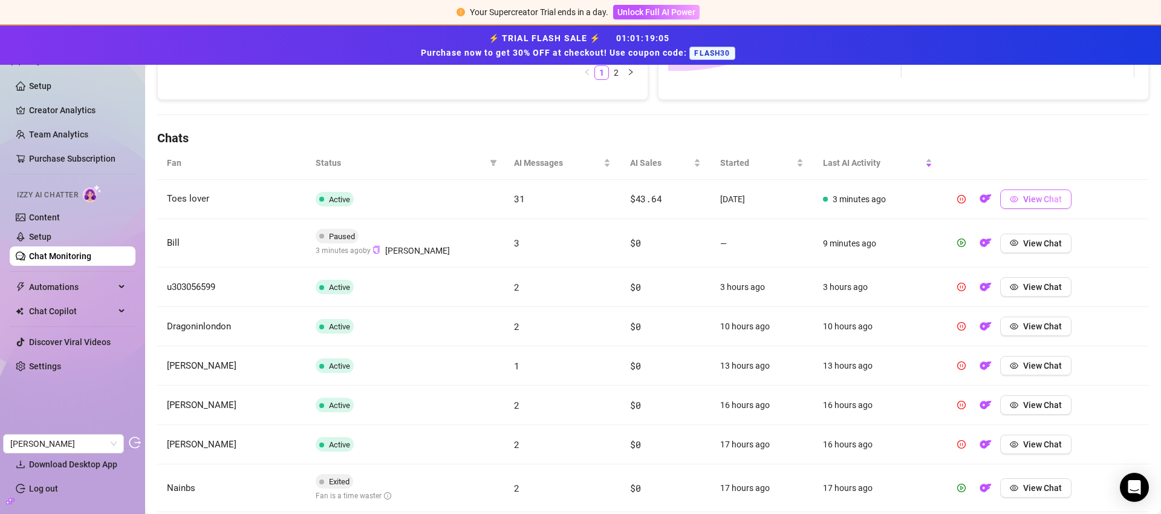
click at [871, 197] on span "View Chat" at bounding box center [1043, 199] width 39 height 10
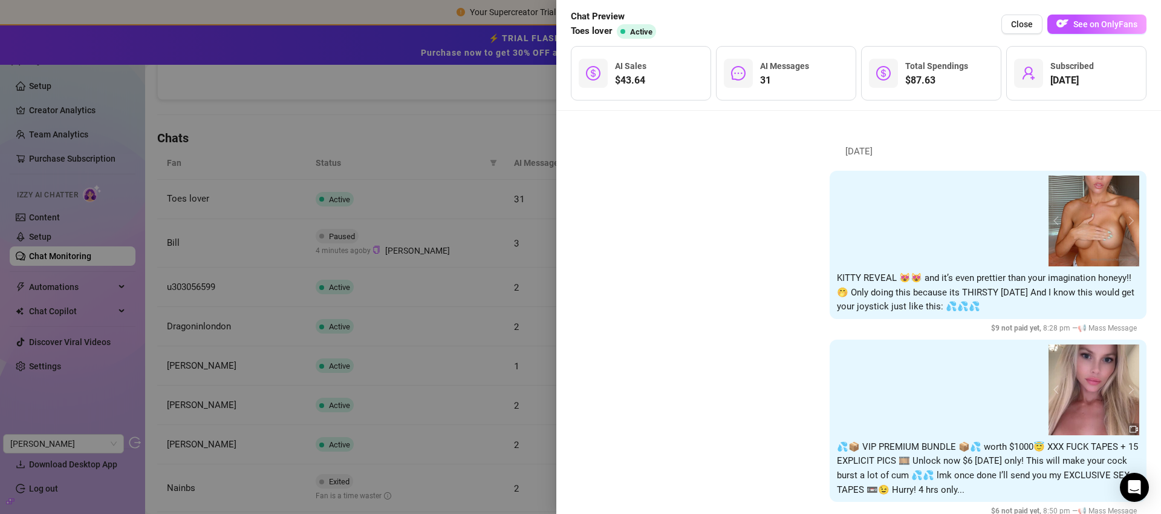
click at [524, 121] on div at bounding box center [580, 257] width 1161 height 514
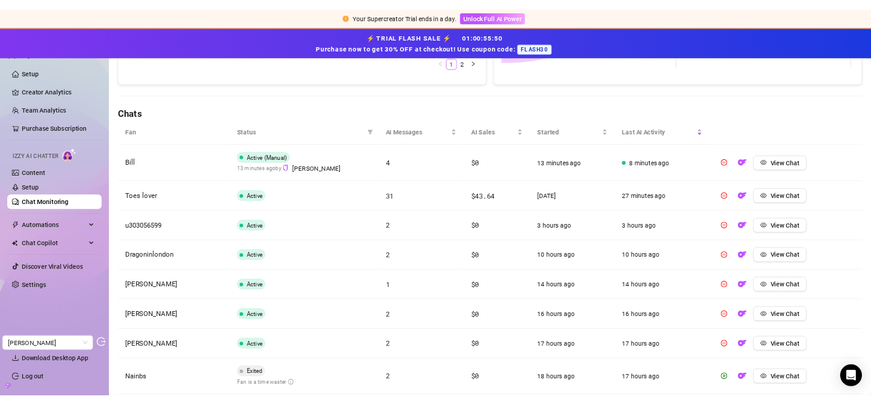
scroll to position [369, 0]
